Goal: Task Accomplishment & Management: Complete application form

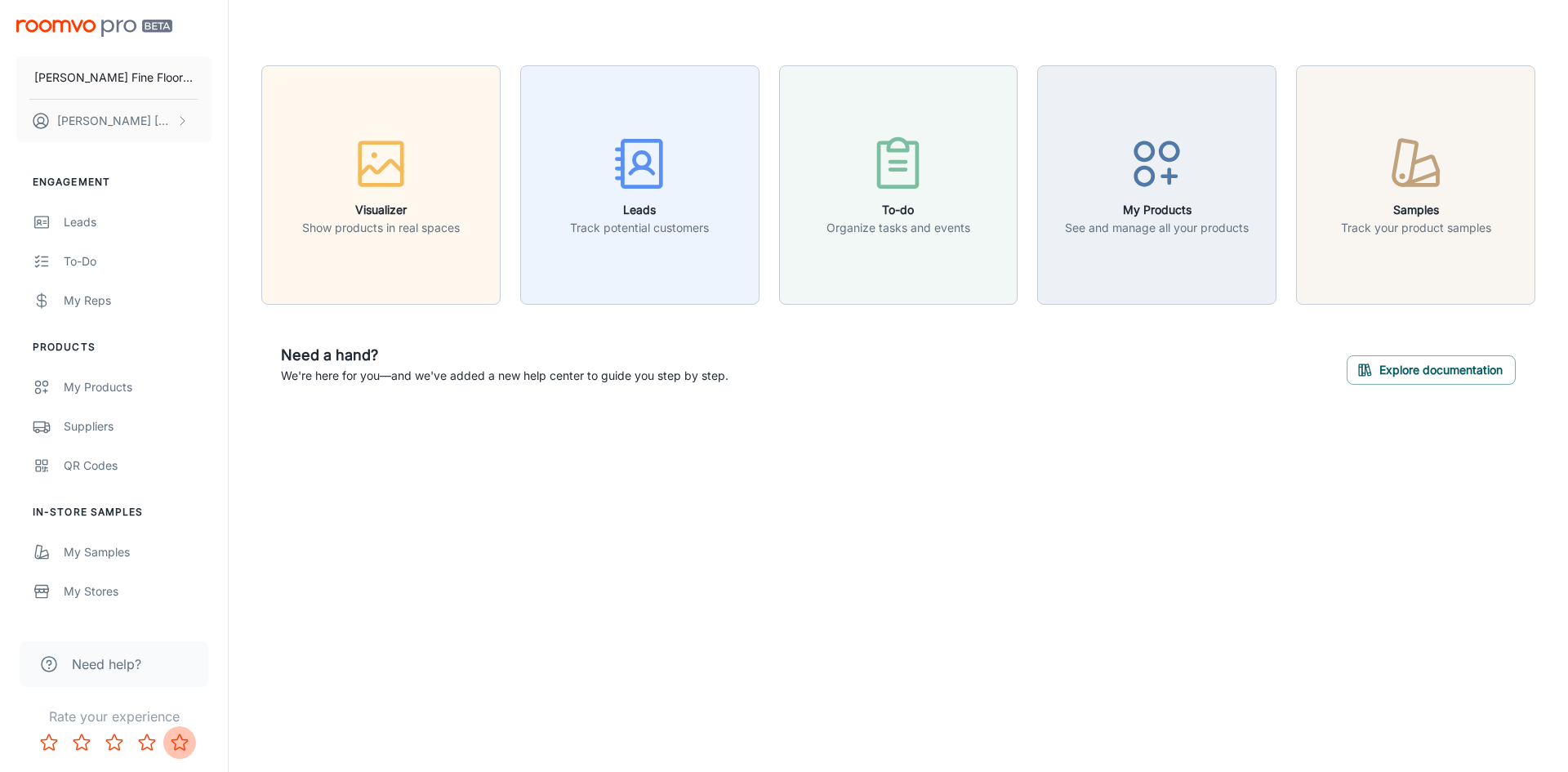
click at [176, 744] on icon "Rate 5 star" at bounding box center [180, 742] width 19 height 19
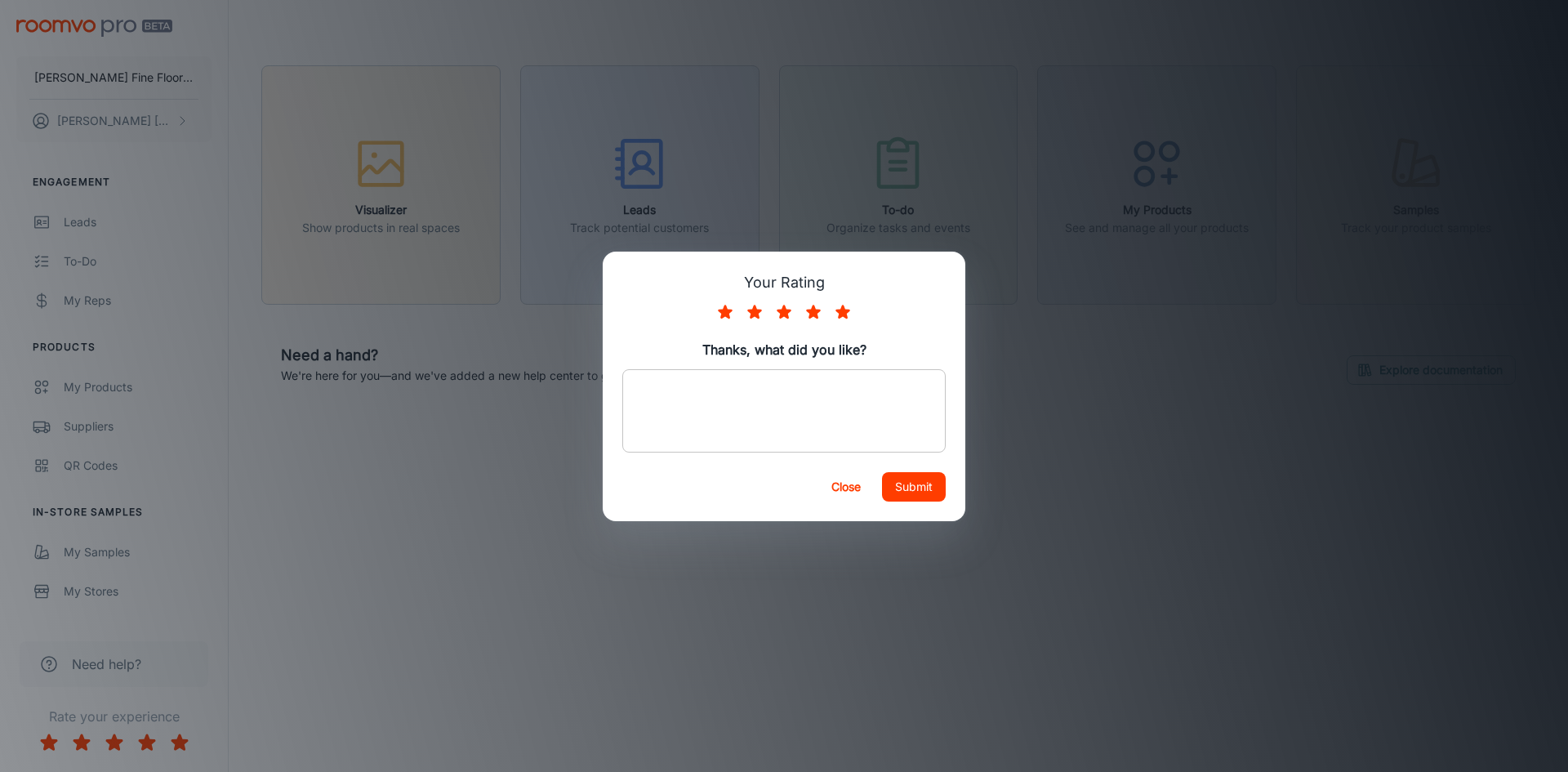
click at [653, 376] on div "x ​" at bounding box center [784, 411] width 324 height 84
type textarea "Everything!"
click at [901, 481] on button "Submit" at bounding box center [913, 487] width 64 height 30
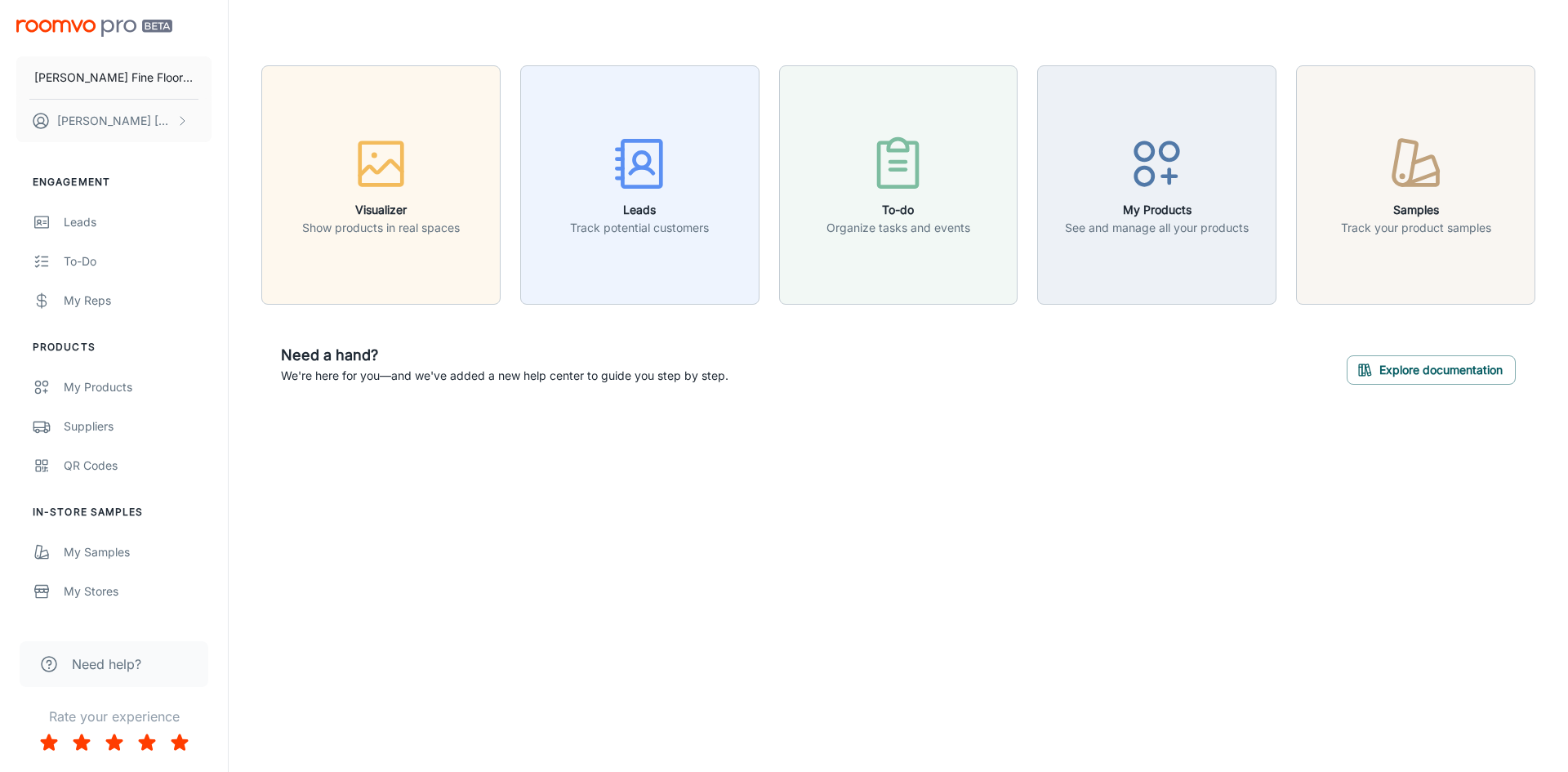
click at [163, 726] on button "Rate 5 star" at bounding box center [179, 741] width 32 height 32
click at [633, 187] on rect "button" at bounding box center [642, 163] width 38 height 45
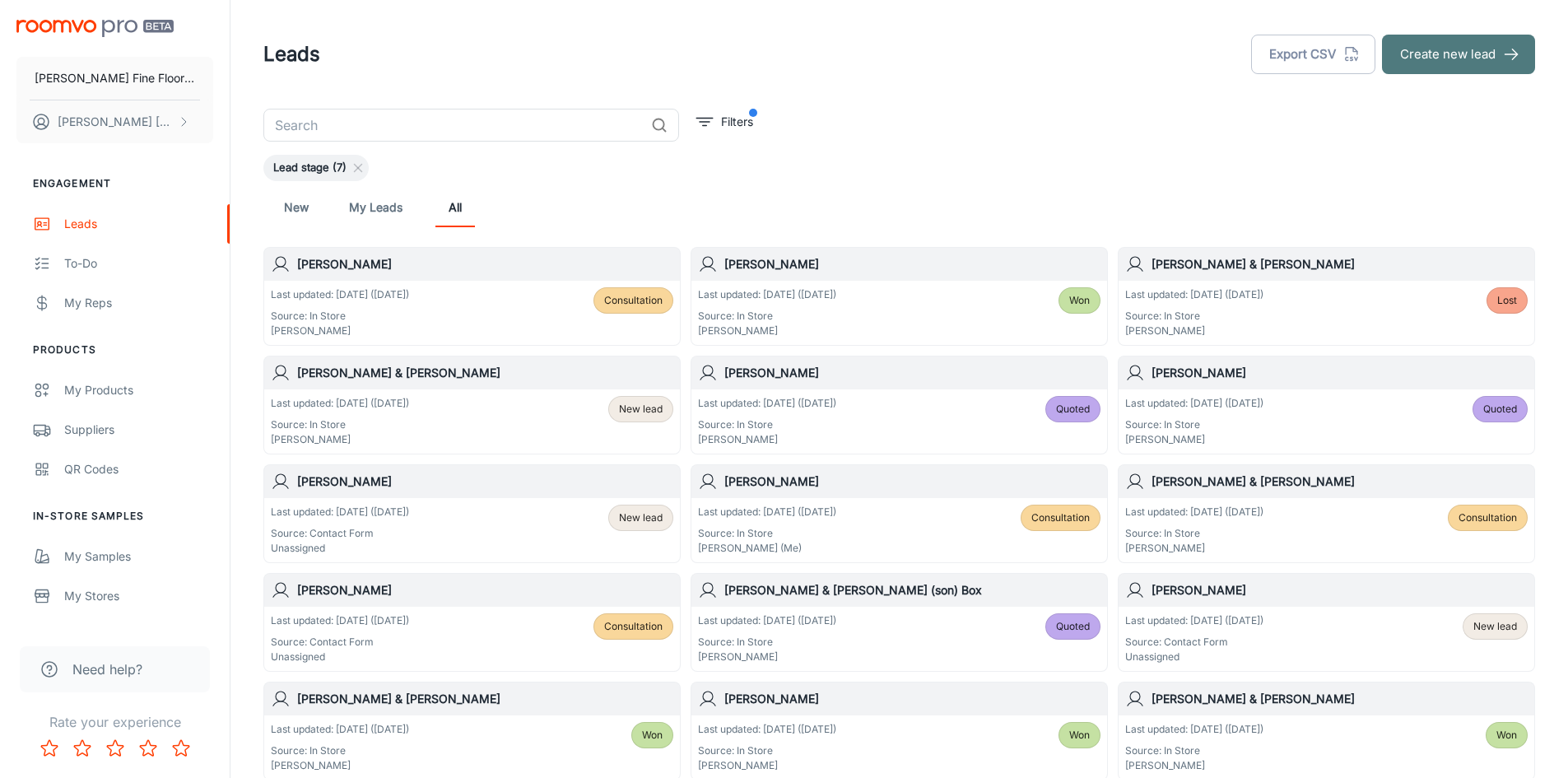
click at [1443, 61] on button "Create new lead" at bounding box center [1458, 54] width 153 height 40
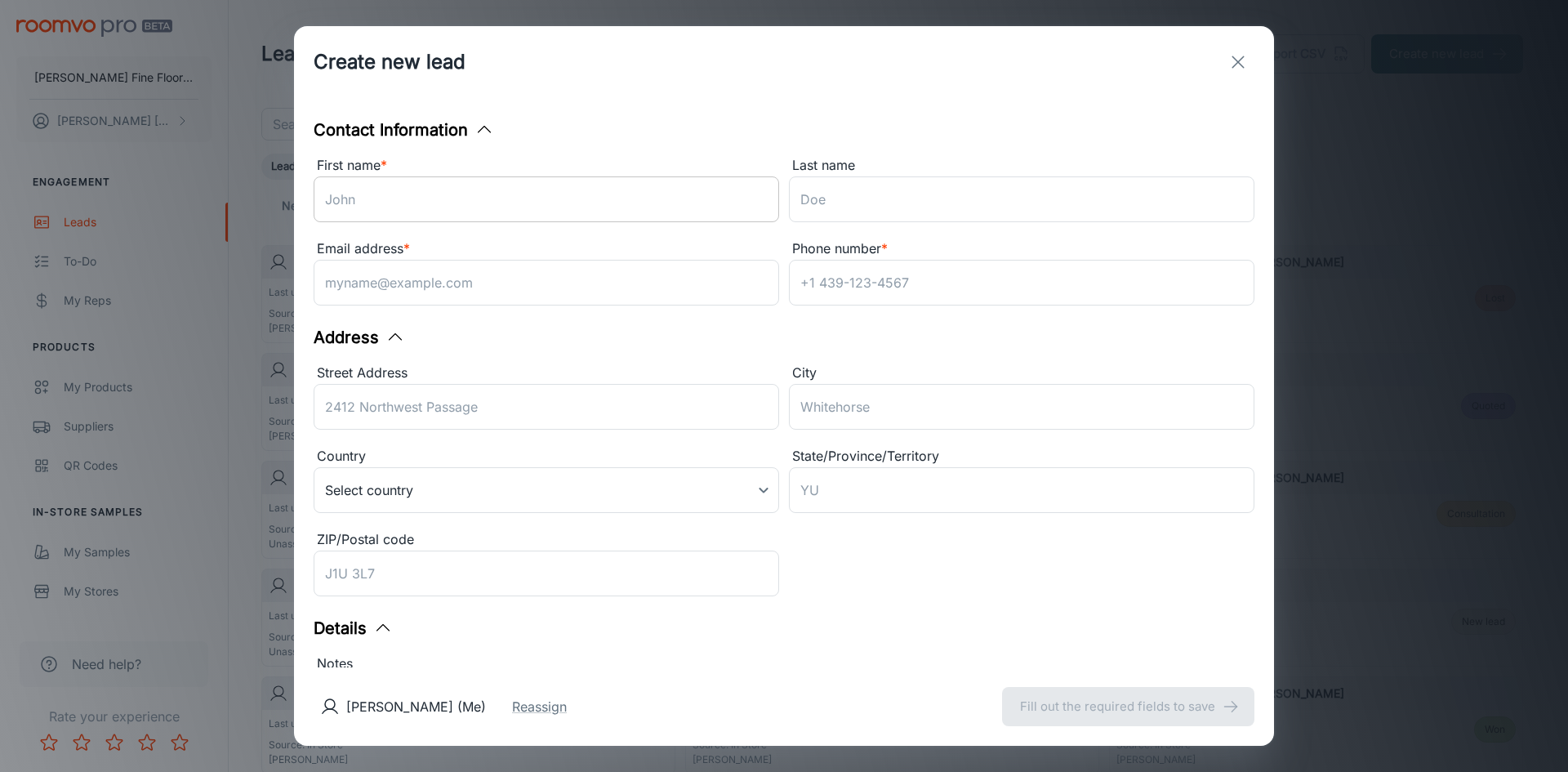
click at [418, 212] on input "First name *" at bounding box center [547, 199] width 466 height 45
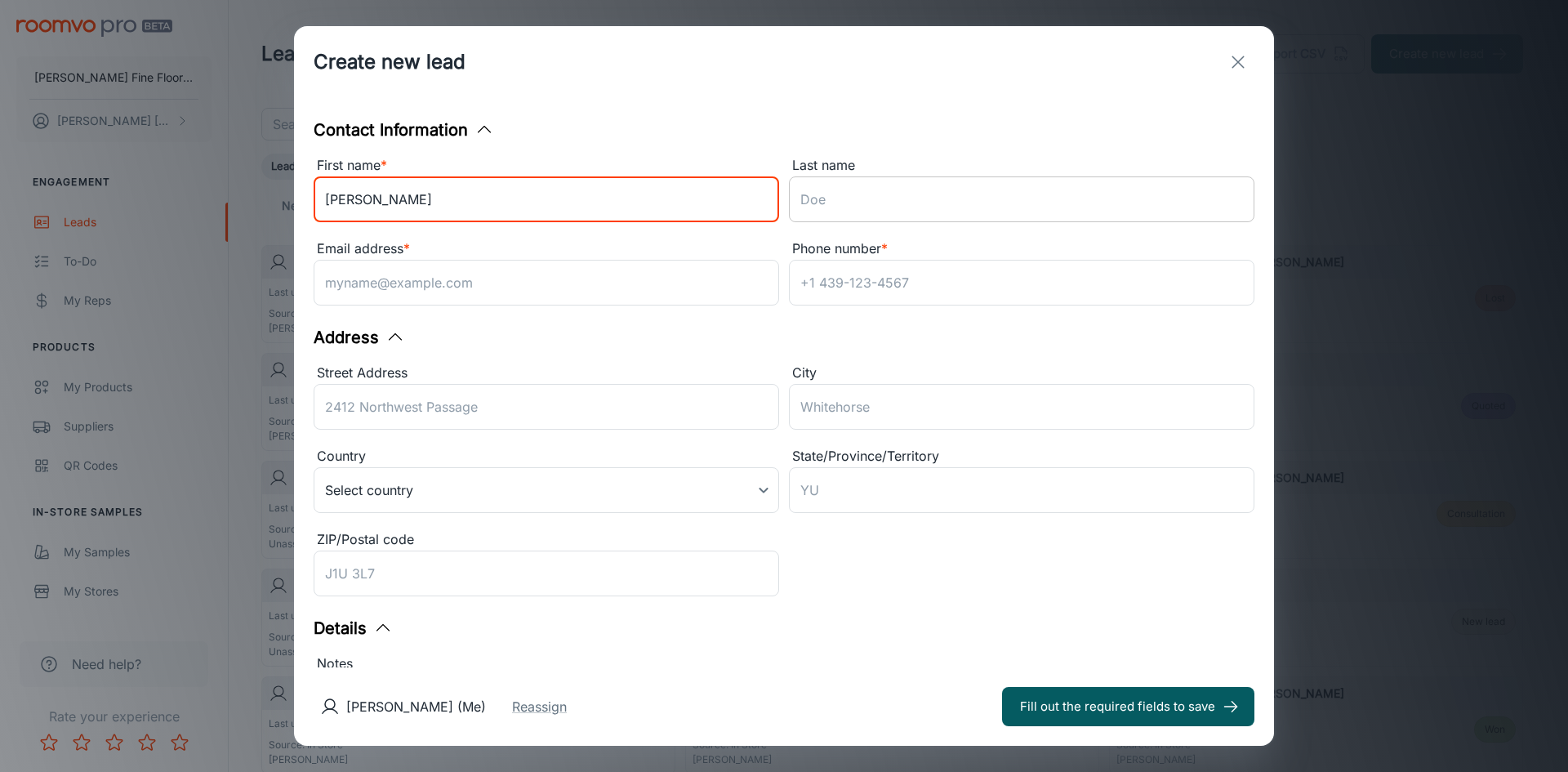
type input "[PERSON_NAME]"
click at [797, 200] on input "Last name" at bounding box center [1022, 199] width 466 height 45
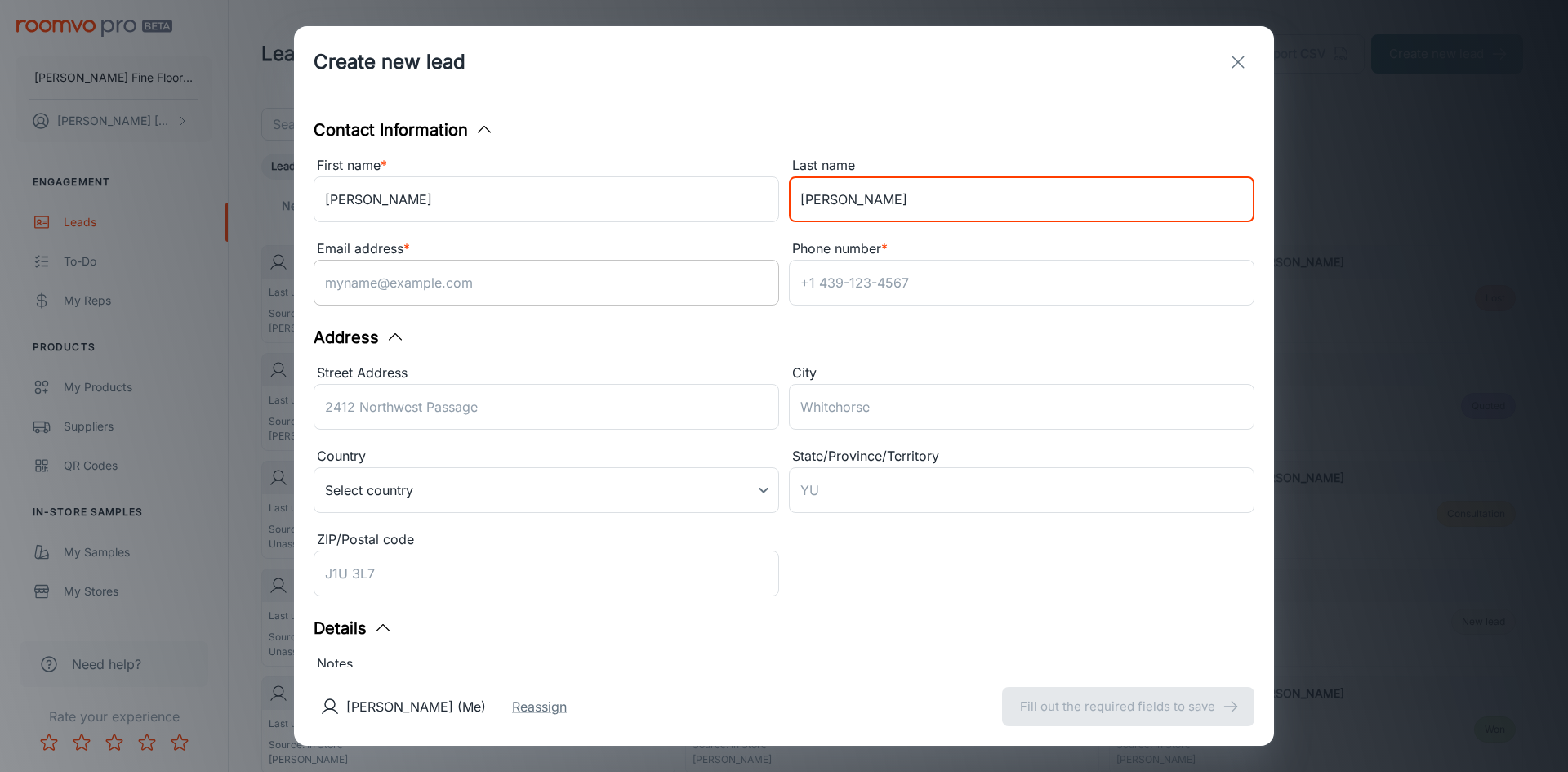
type input "[PERSON_NAME]"
click at [405, 284] on input "Email address *" at bounding box center [547, 283] width 466 height 45
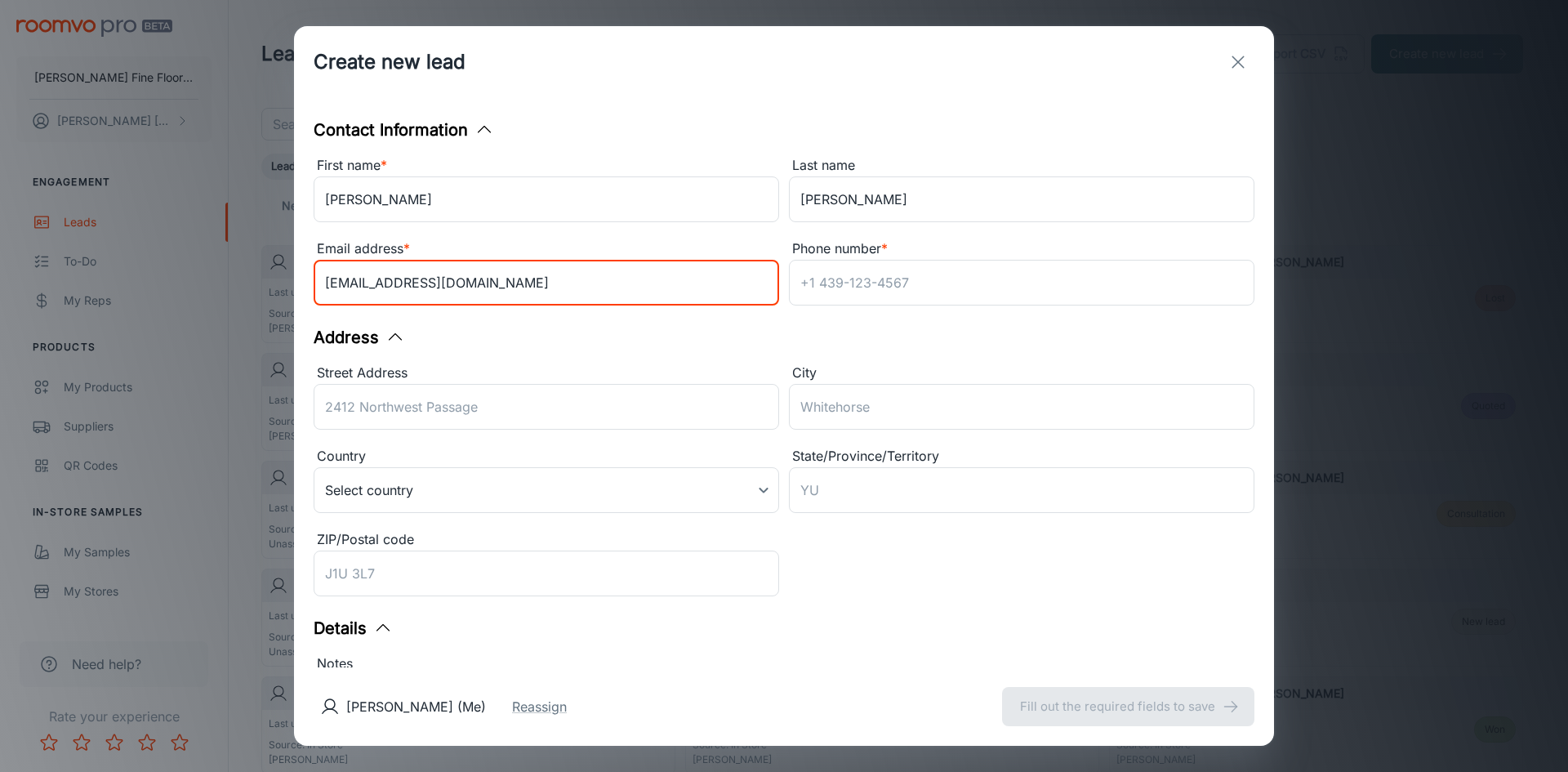
click at [385, 287] on input "[EMAIL_ADDRESS][DOMAIN_NAME]" at bounding box center [547, 283] width 466 height 45
click at [396, 286] on input "[EMAIL_ADDRESS][DOMAIN_NAME]" at bounding box center [547, 283] width 466 height 45
click at [527, 278] on input "[EMAIL_ADDRESS][DOMAIN_NAME]" at bounding box center [547, 283] width 466 height 45
type input "[EMAIL_ADDRESS][DOMAIN_NAME]"
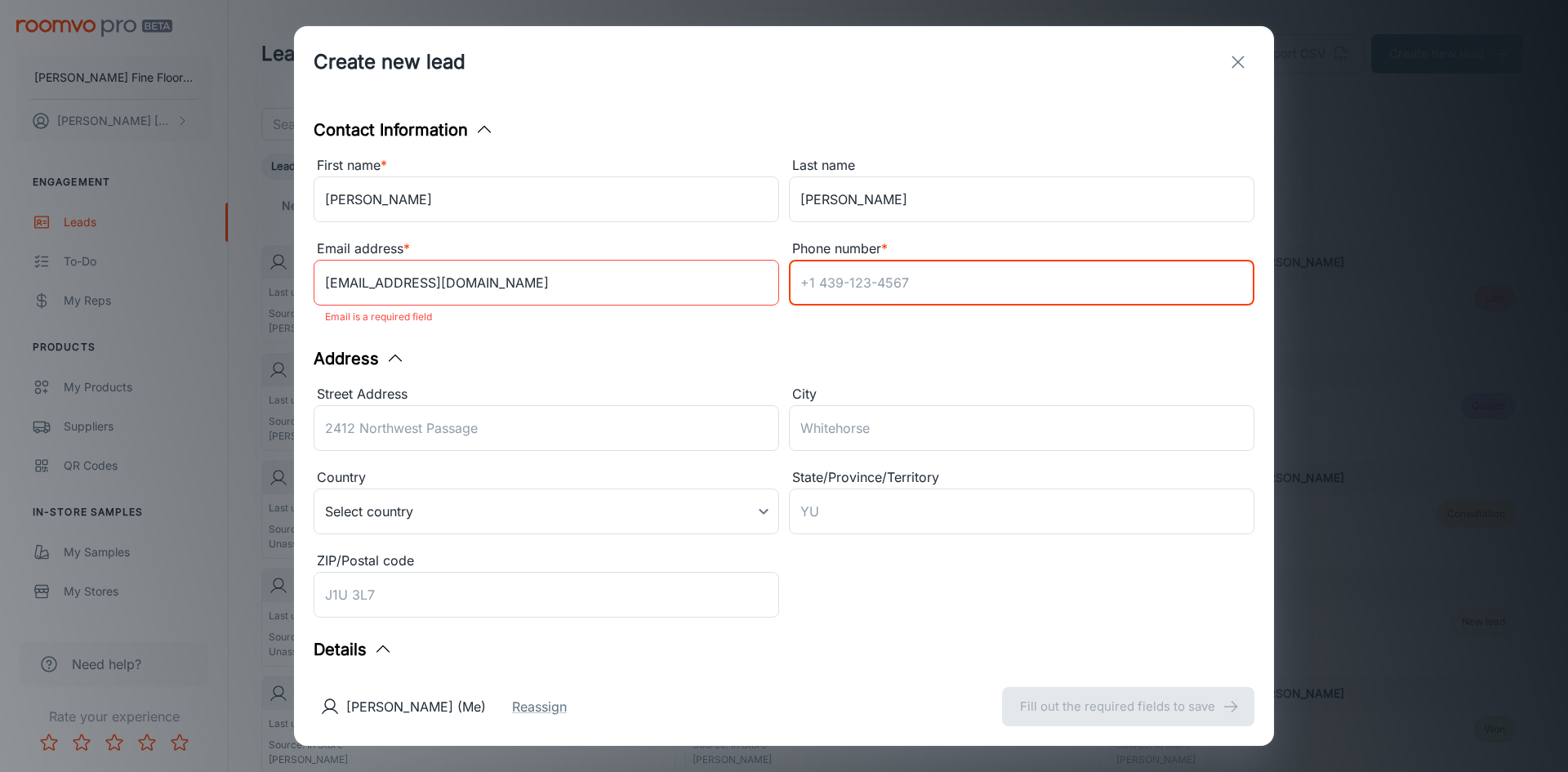
drag, startPoint x: 842, startPoint y: 285, endPoint x: 974, endPoint y: 277, distance: 132.2
click at [842, 284] on input "Phone number *" at bounding box center [1022, 283] width 466 height 45
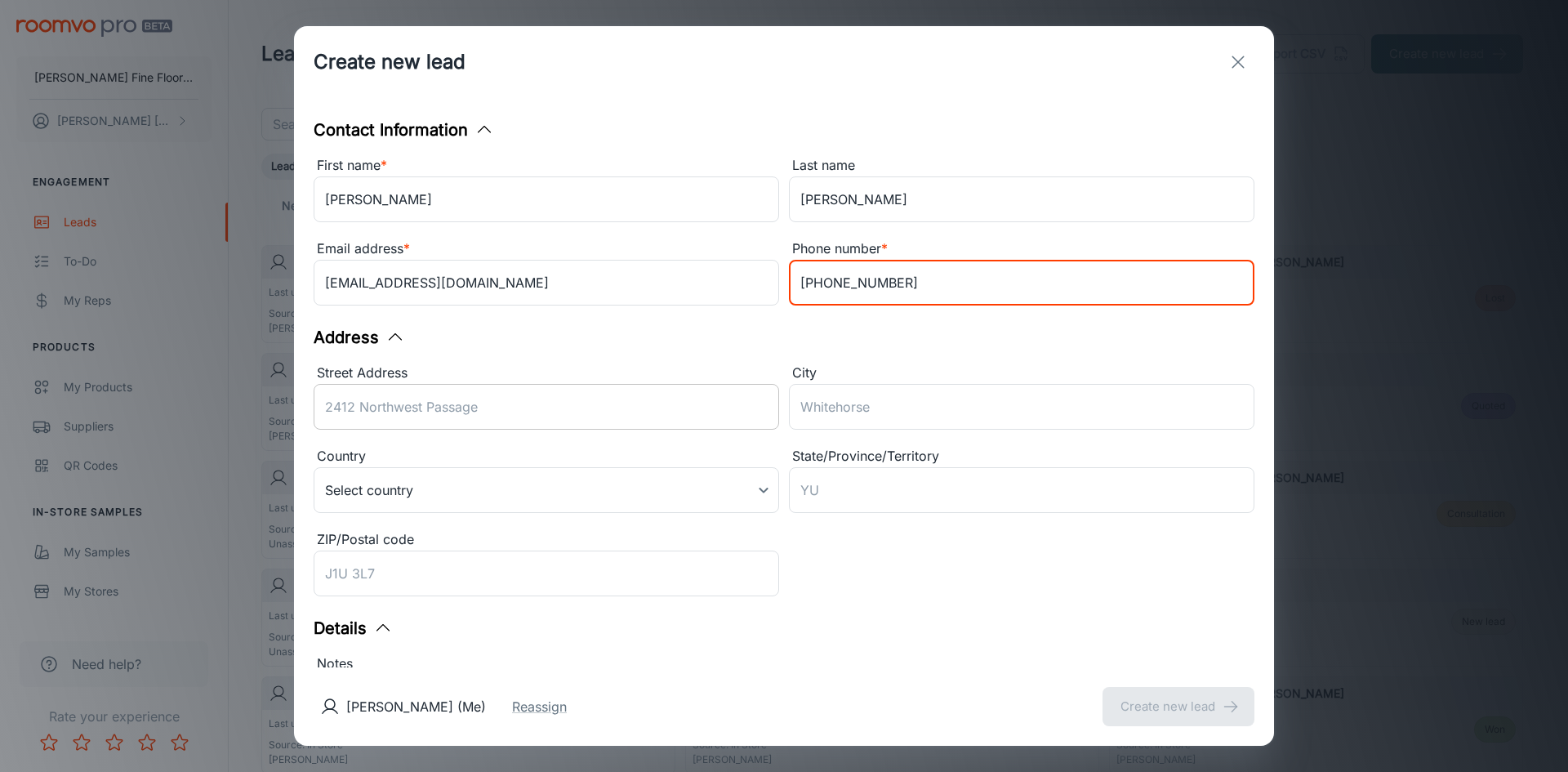
type input "[PHONE_NUMBER]"
click at [412, 416] on input "Street Address" at bounding box center [547, 406] width 466 height 45
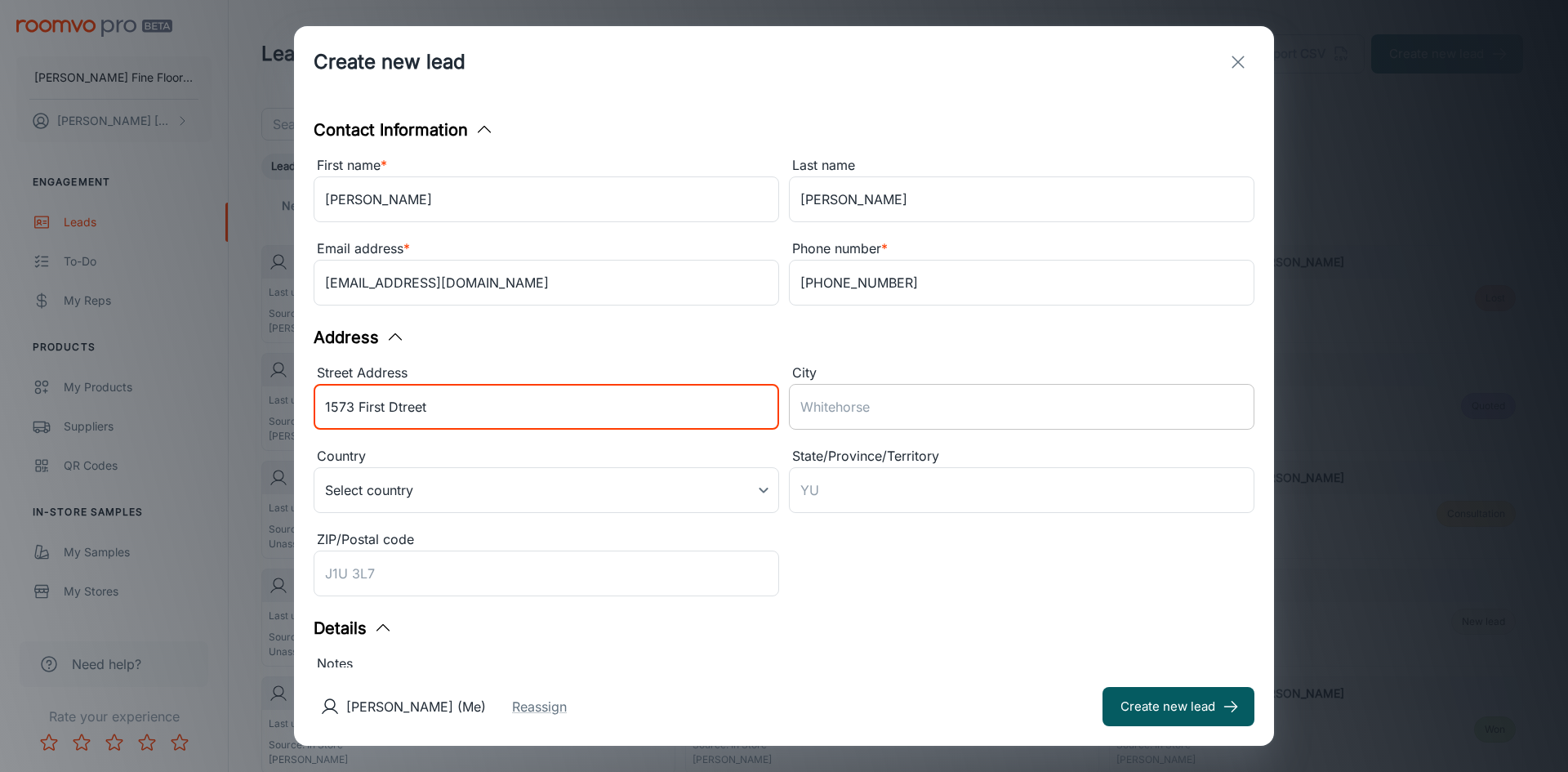
type input "1573 First Dtreet"
click at [854, 414] on input "City" at bounding box center [1022, 406] width 466 height 45
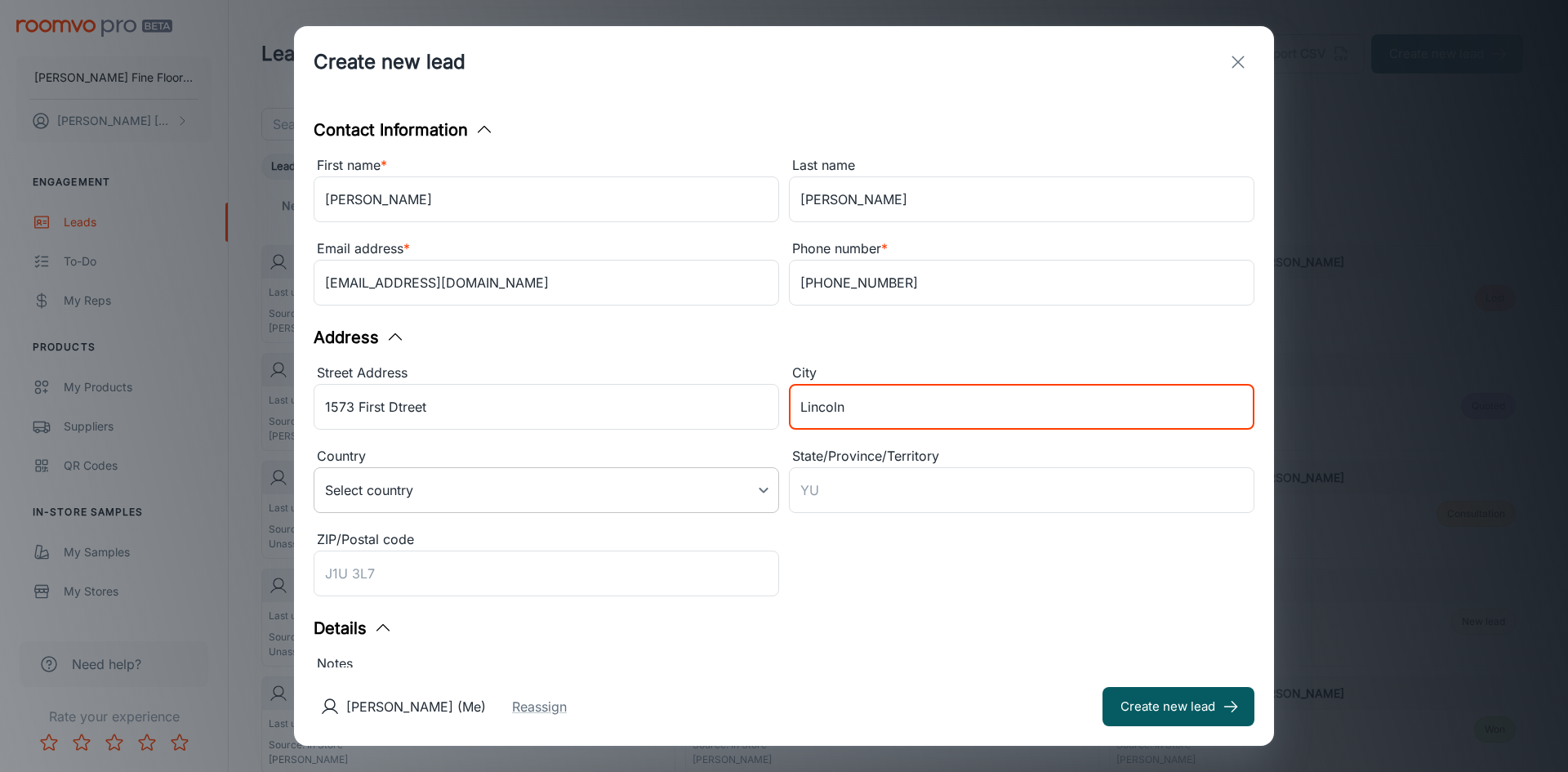
type input "Lincoln"
click at [501, 489] on body "[PERSON_NAME] Fine Floors, Inc [PERSON_NAME] Engagement Leads To-do My Reps Pro…" at bounding box center [784, 386] width 1568 height 772
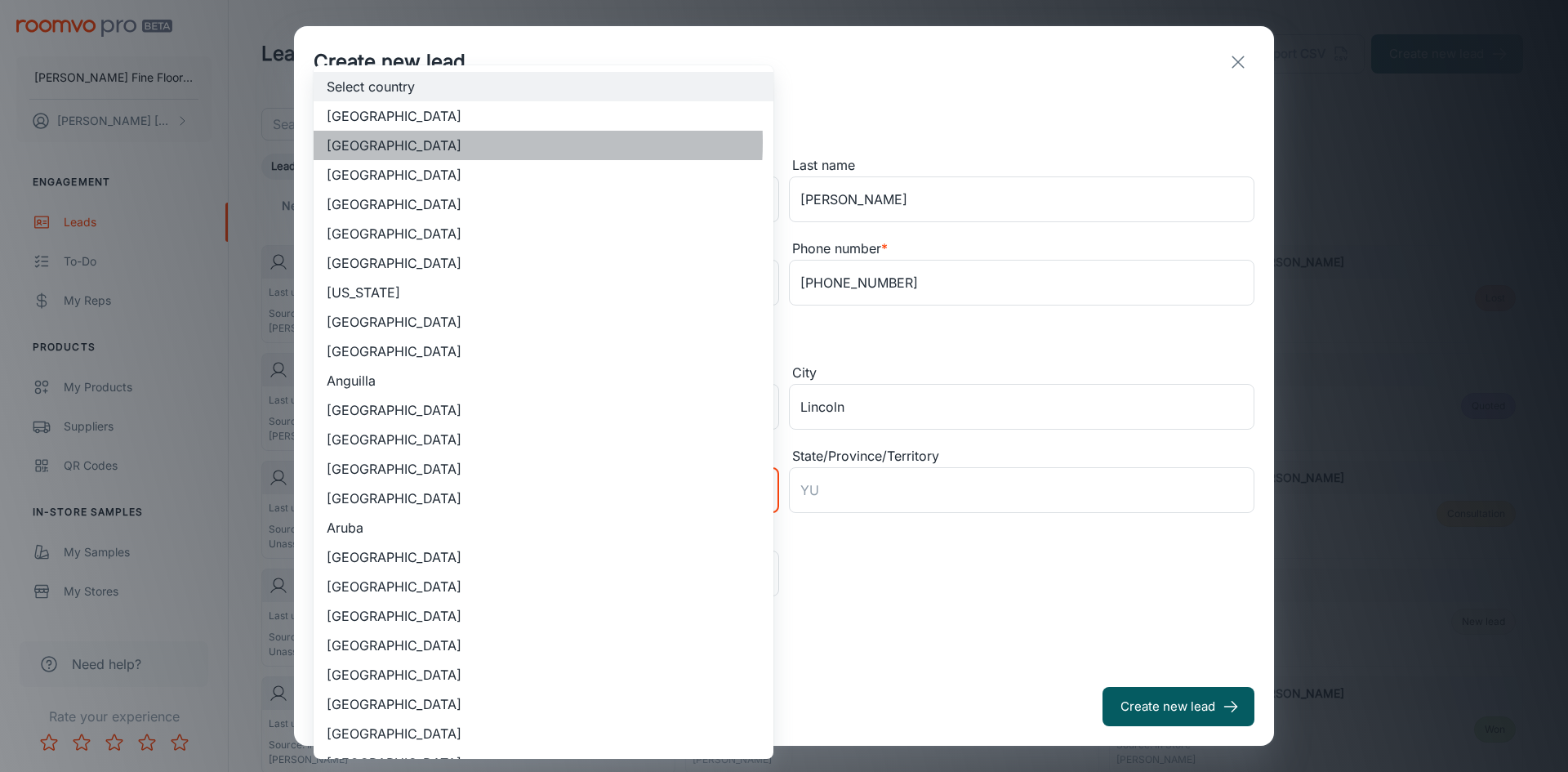
click at [443, 142] on li "[GEOGRAPHIC_DATA]" at bounding box center [543, 146] width 460 height 30
type input "US"
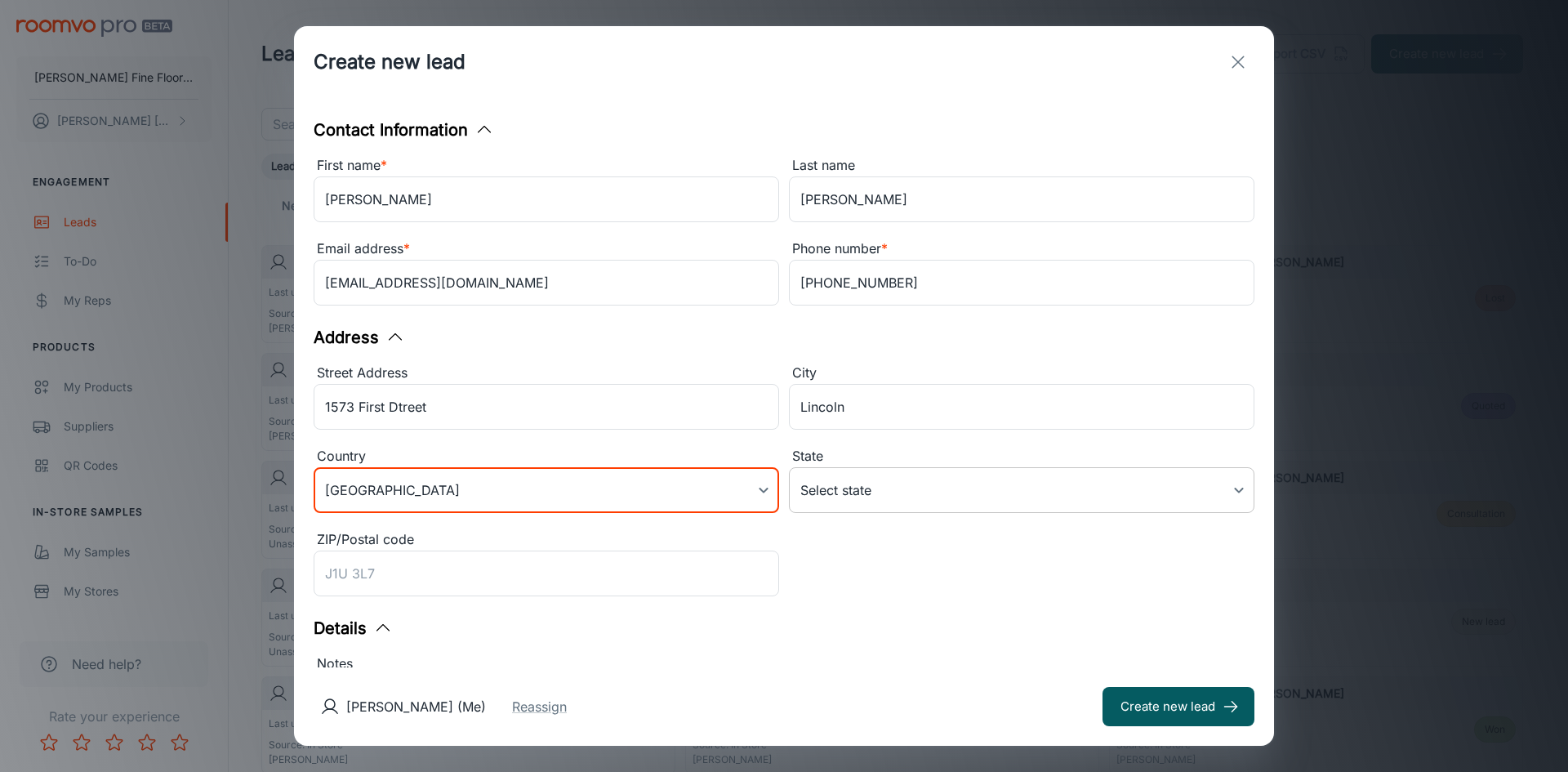
click at [1224, 490] on body "[PERSON_NAME] Fine Floors, Inc [PERSON_NAME] Engagement Leads To-do My Reps Pro…" at bounding box center [784, 386] width 1568 height 772
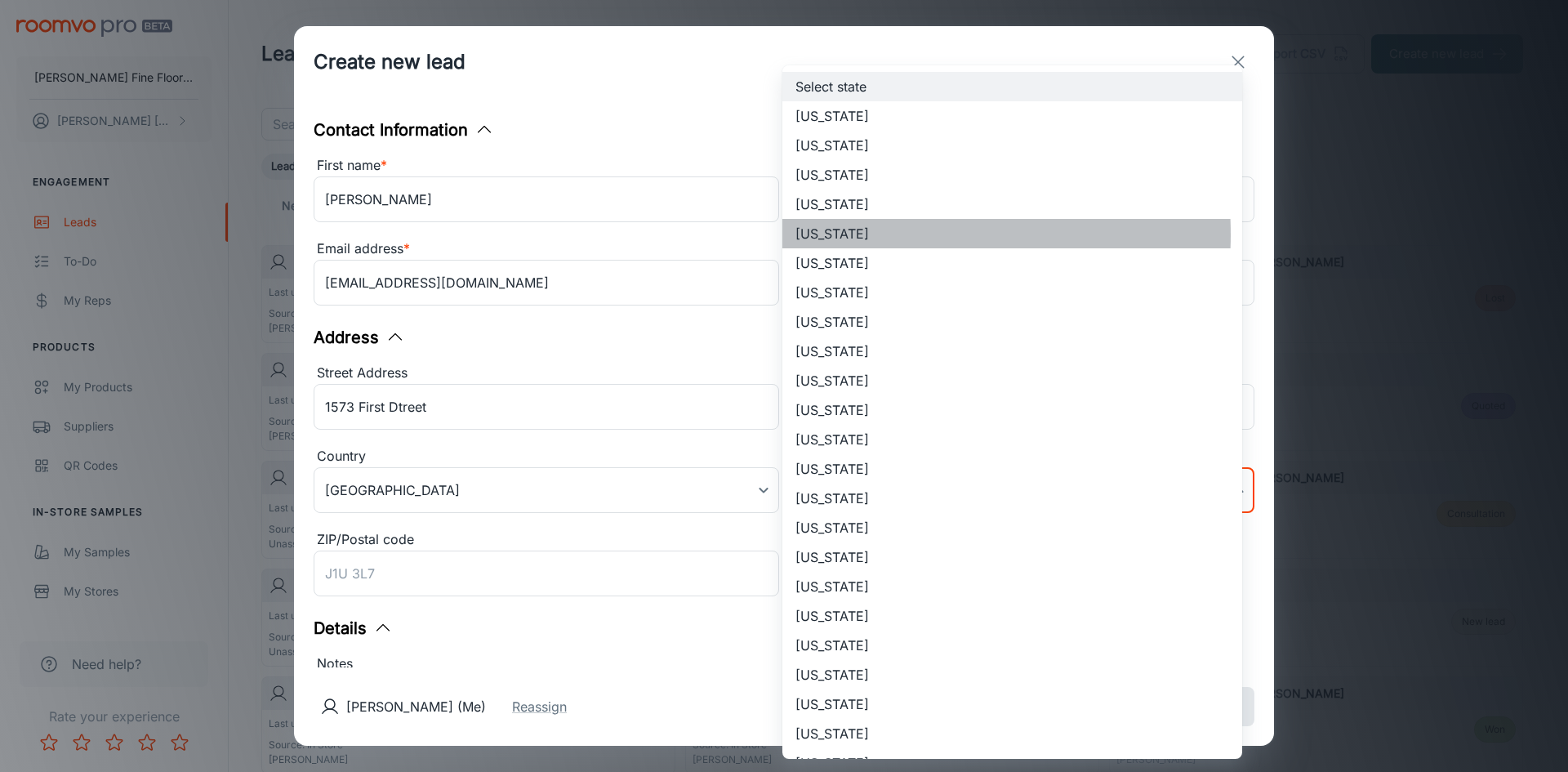
click at [839, 235] on li "[US_STATE]" at bounding box center [1012, 234] width 460 height 30
type input "[US_STATE]"
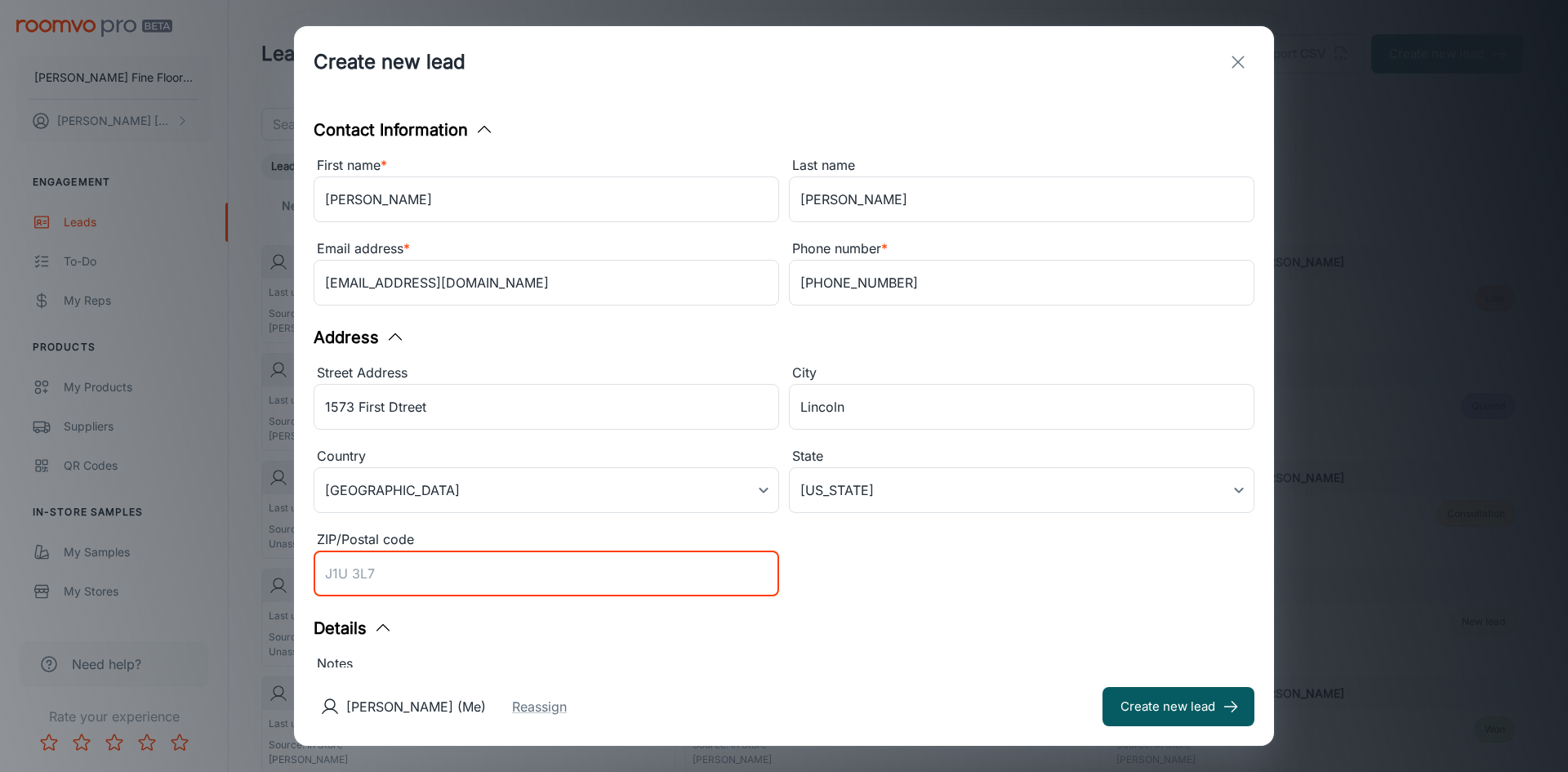
click at [379, 576] on input "ZIP/Postal code" at bounding box center [547, 573] width 466 height 45
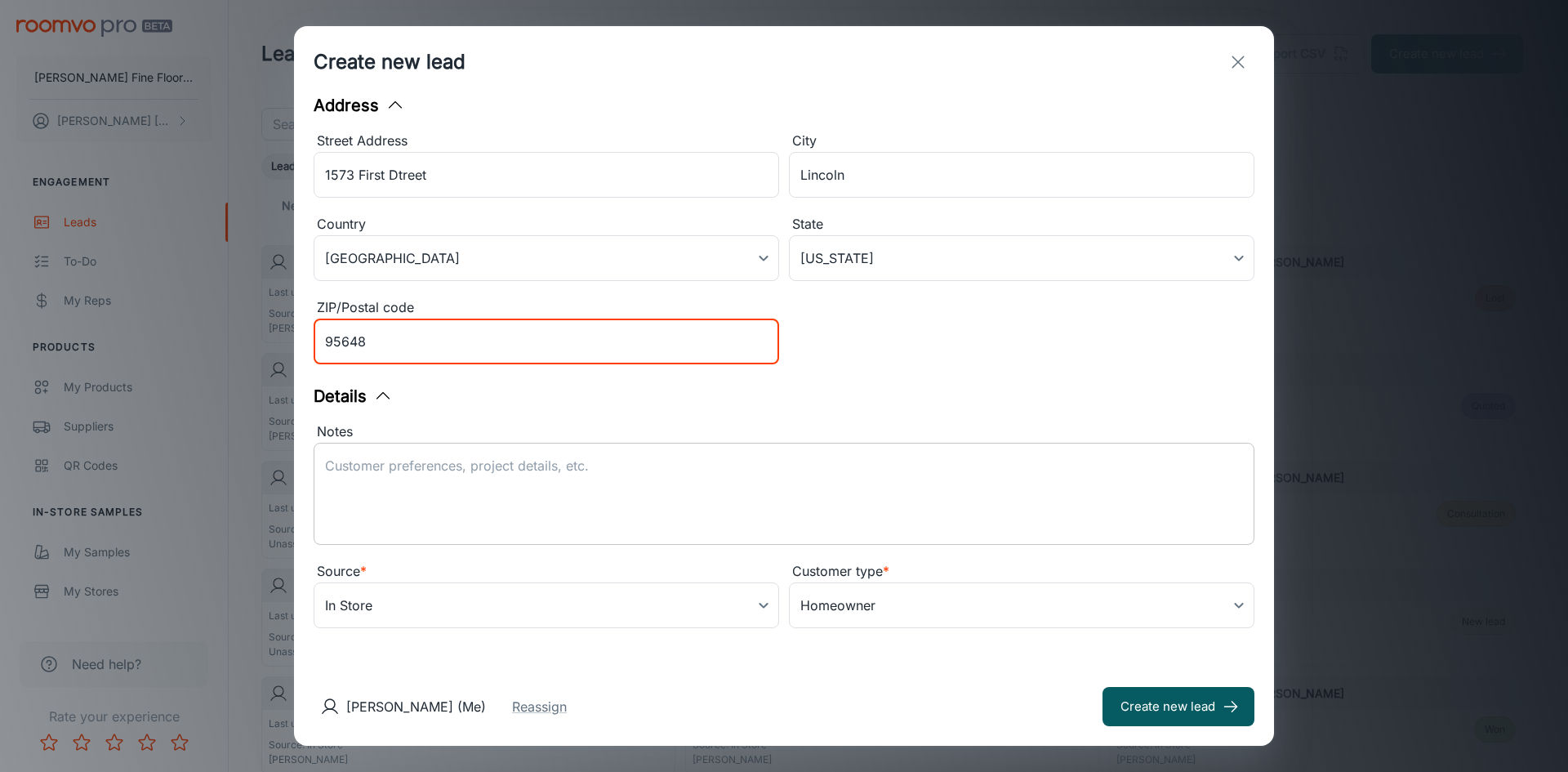
type input "95648"
click at [371, 461] on textarea "Notes" at bounding box center [784, 494] width 918 height 75
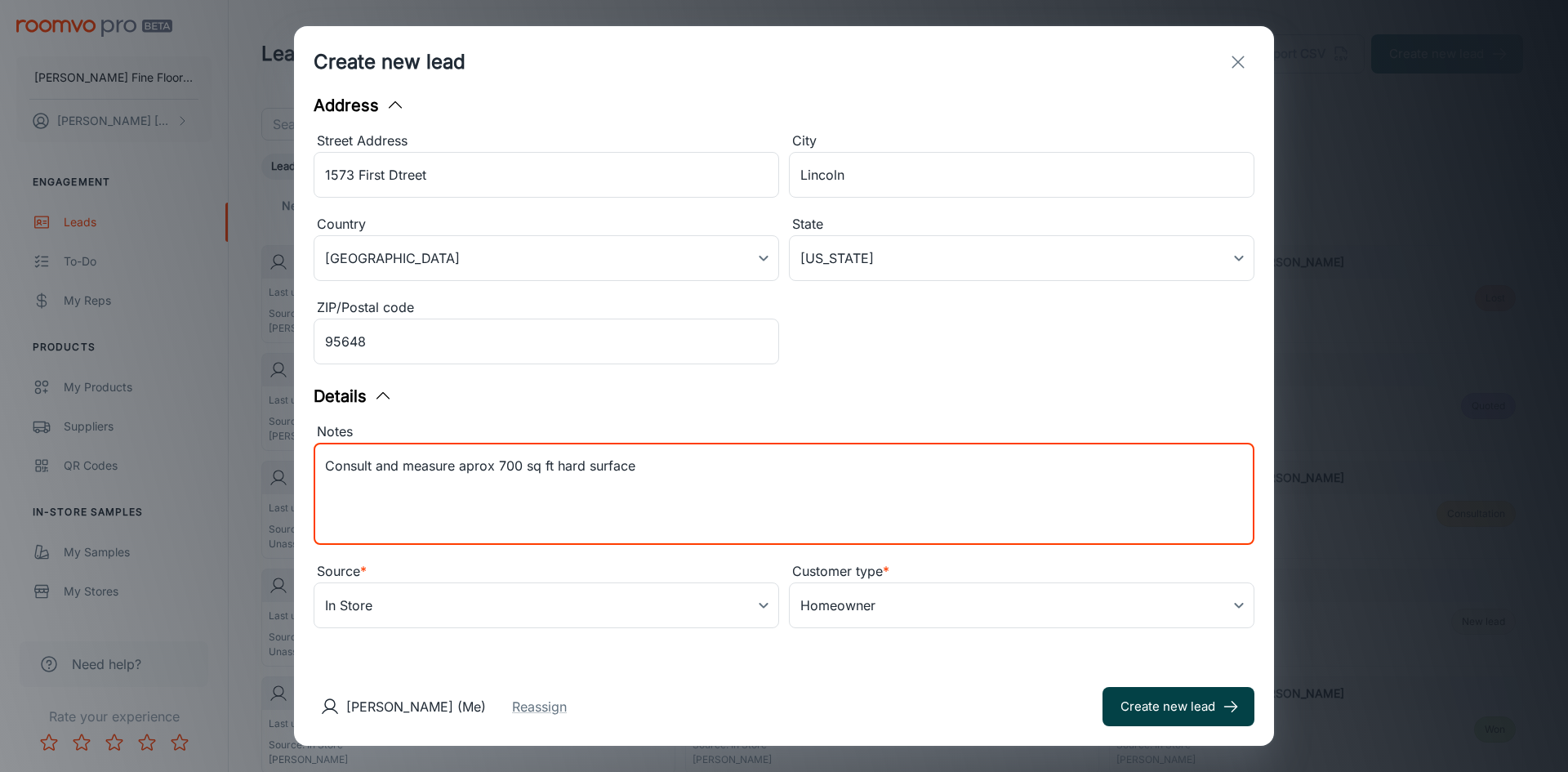
type textarea "Consult and measure aprox 700 sq ft hard surface"
click at [1194, 714] on button "Create new lead" at bounding box center [1178, 707] width 152 height 39
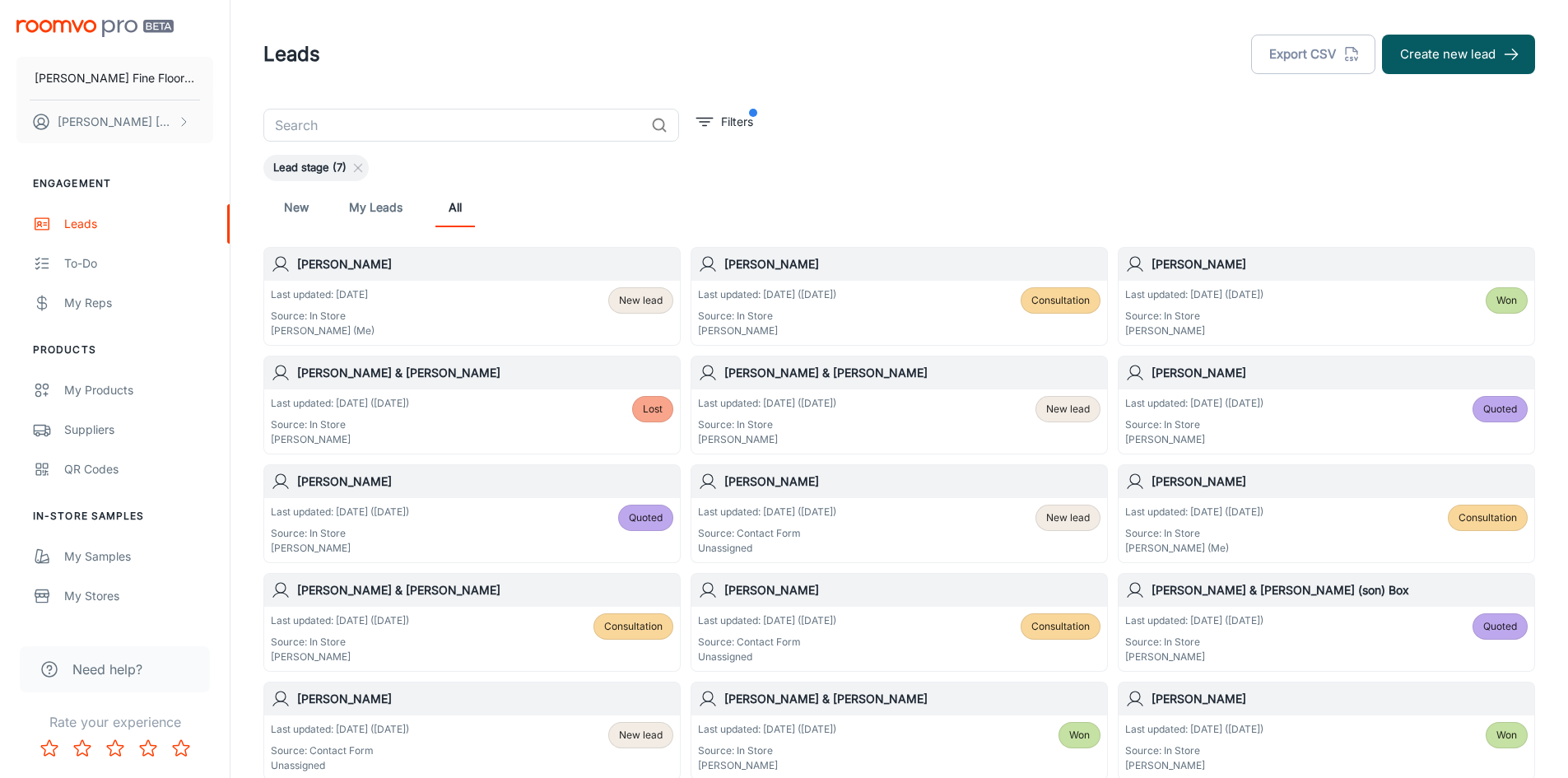
click at [409, 304] on div "Last updated: [DATE] Source: In Store [PERSON_NAME] (Me) New lead" at bounding box center [472, 313] width 403 height 51
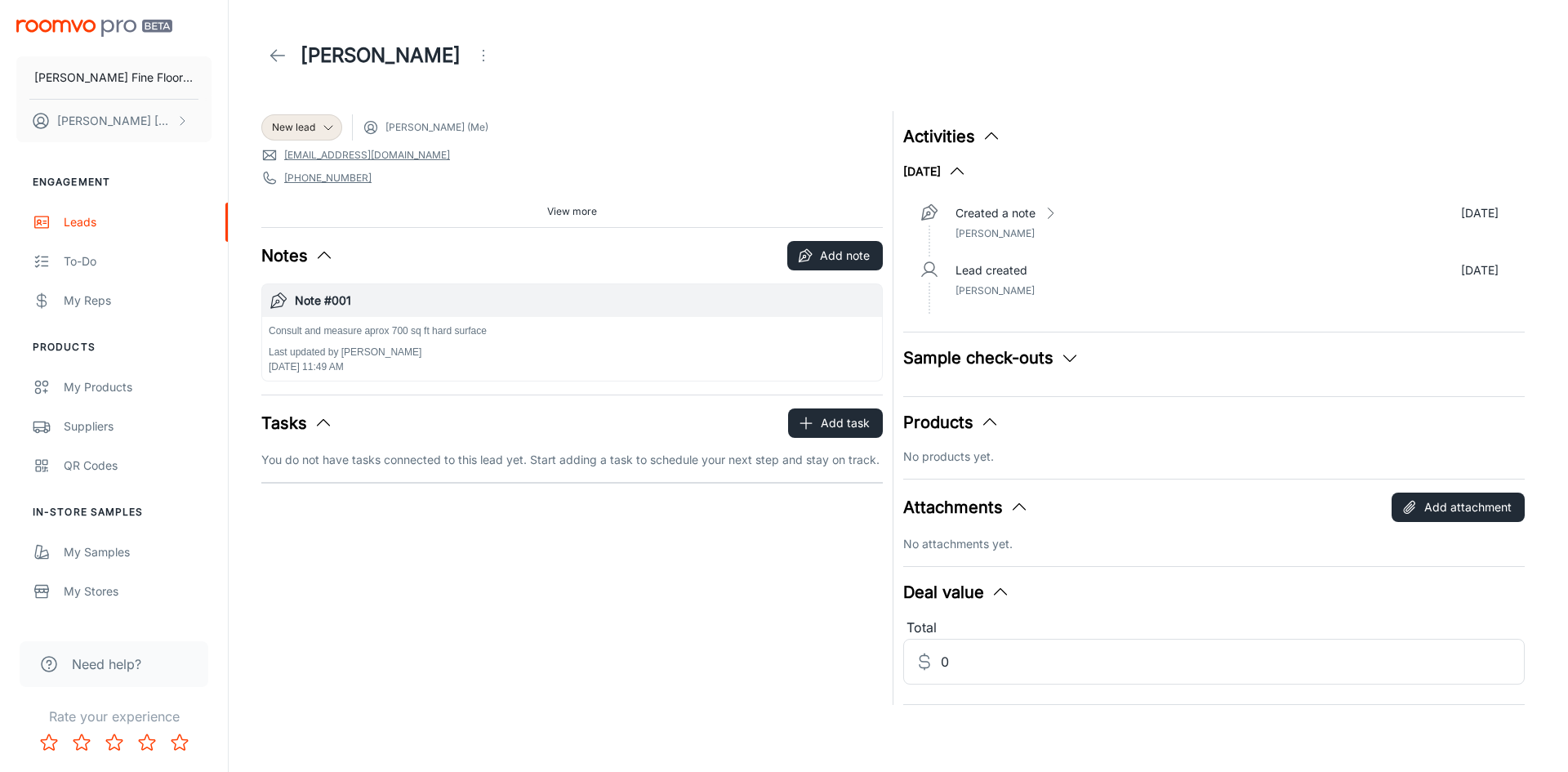
click at [563, 213] on span "View more" at bounding box center [571, 211] width 50 height 15
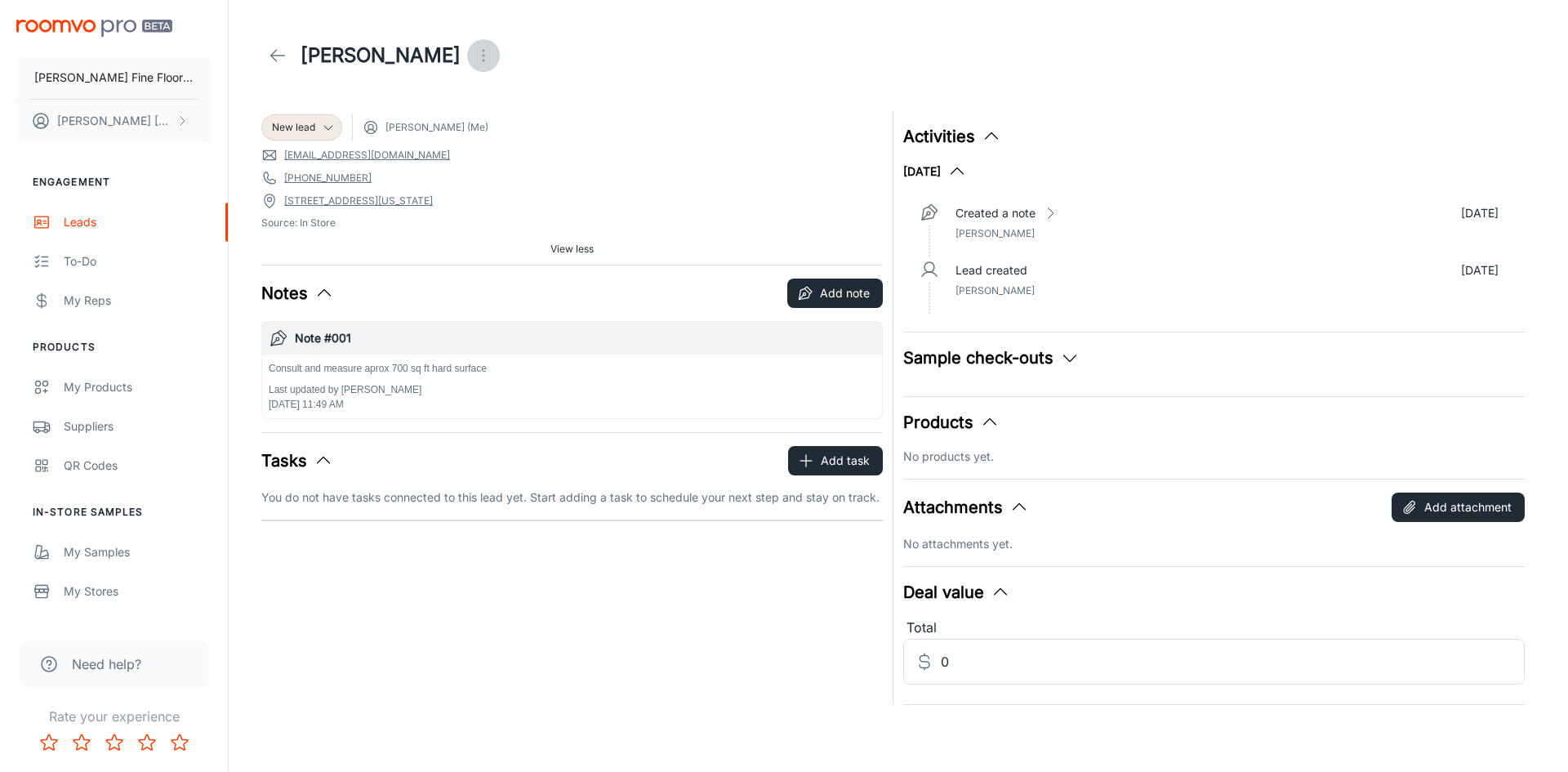
click at [474, 58] on icon "Open menu" at bounding box center [483, 55] width 19 height 19
click at [815, 55] on div at bounding box center [784, 386] width 1568 height 772
click at [474, 51] on icon "Open menu" at bounding box center [483, 55] width 19 height 19
click at [733, 48] on div at bounding box center [784, 386] width 1568 height 772
